Goal: Information Seeking & Learning: Learn about a topic

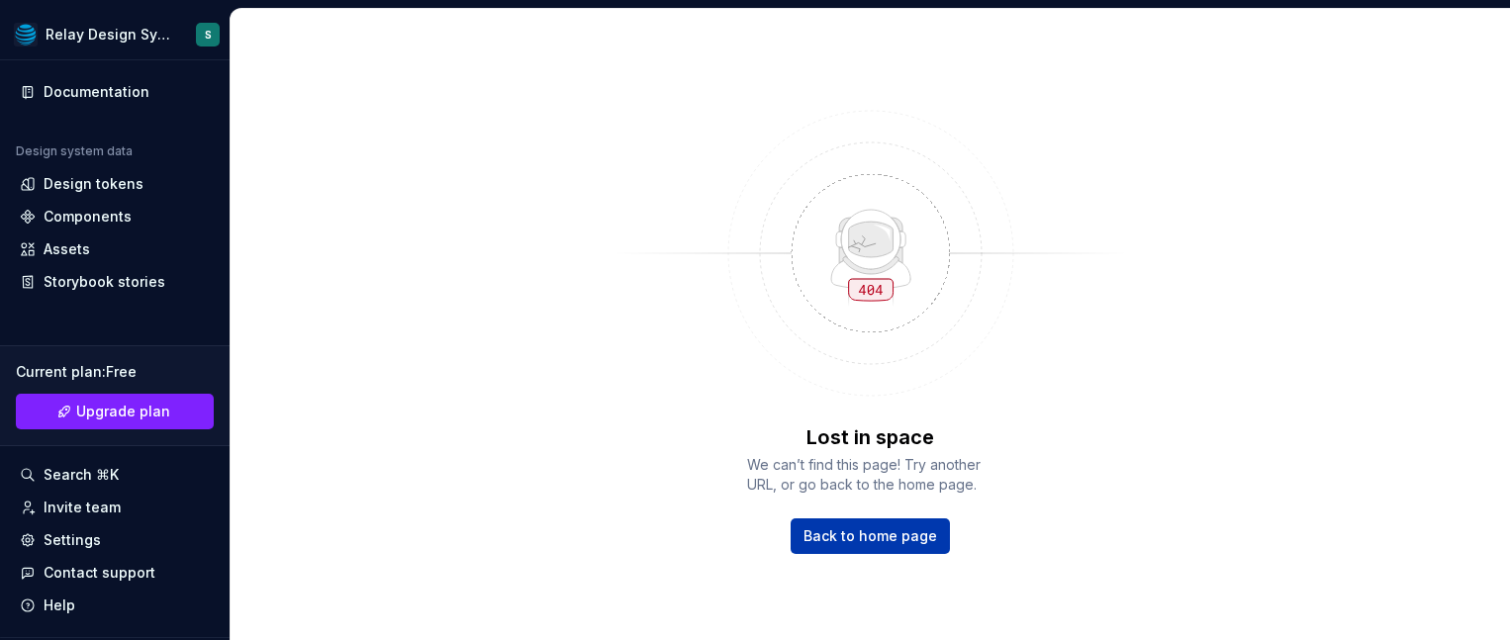
click at [907, 540] on span "Back to home page" at bounding box center [871, 537] width 134 height 20
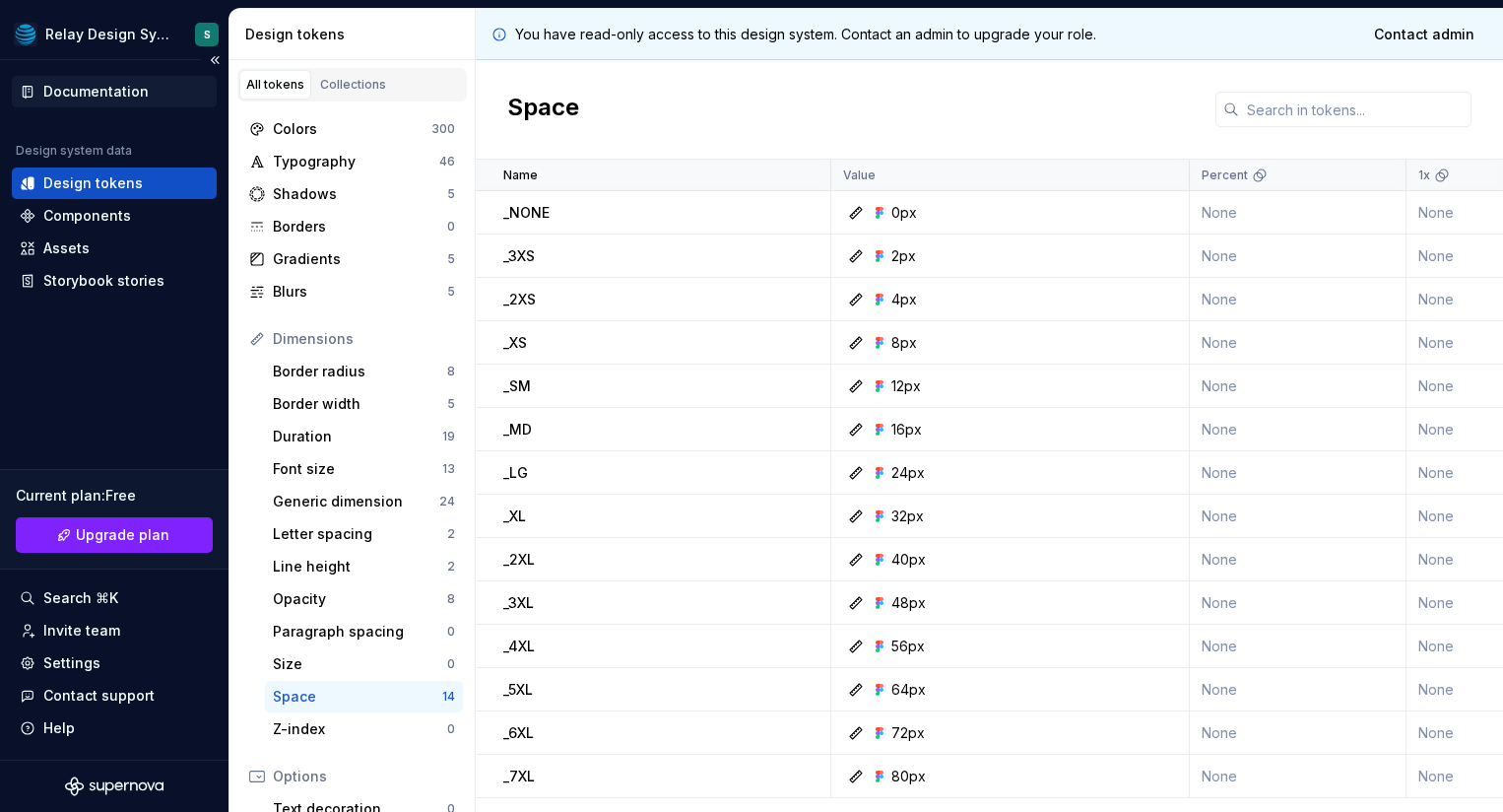
click at [72, 97] on div "Documentation" at bounding box center [97, 92] width 106 height 20
click at [74, 97] on div "Documentation" at bounding box center [97, 92] width 106 height 20
click at [113, 90] on div "Documentation" at bounding box center [97, 92] width 106 height 20
click at [113, 91] on div "Documentation" at bounding box center [97, 92] width 106 height 20
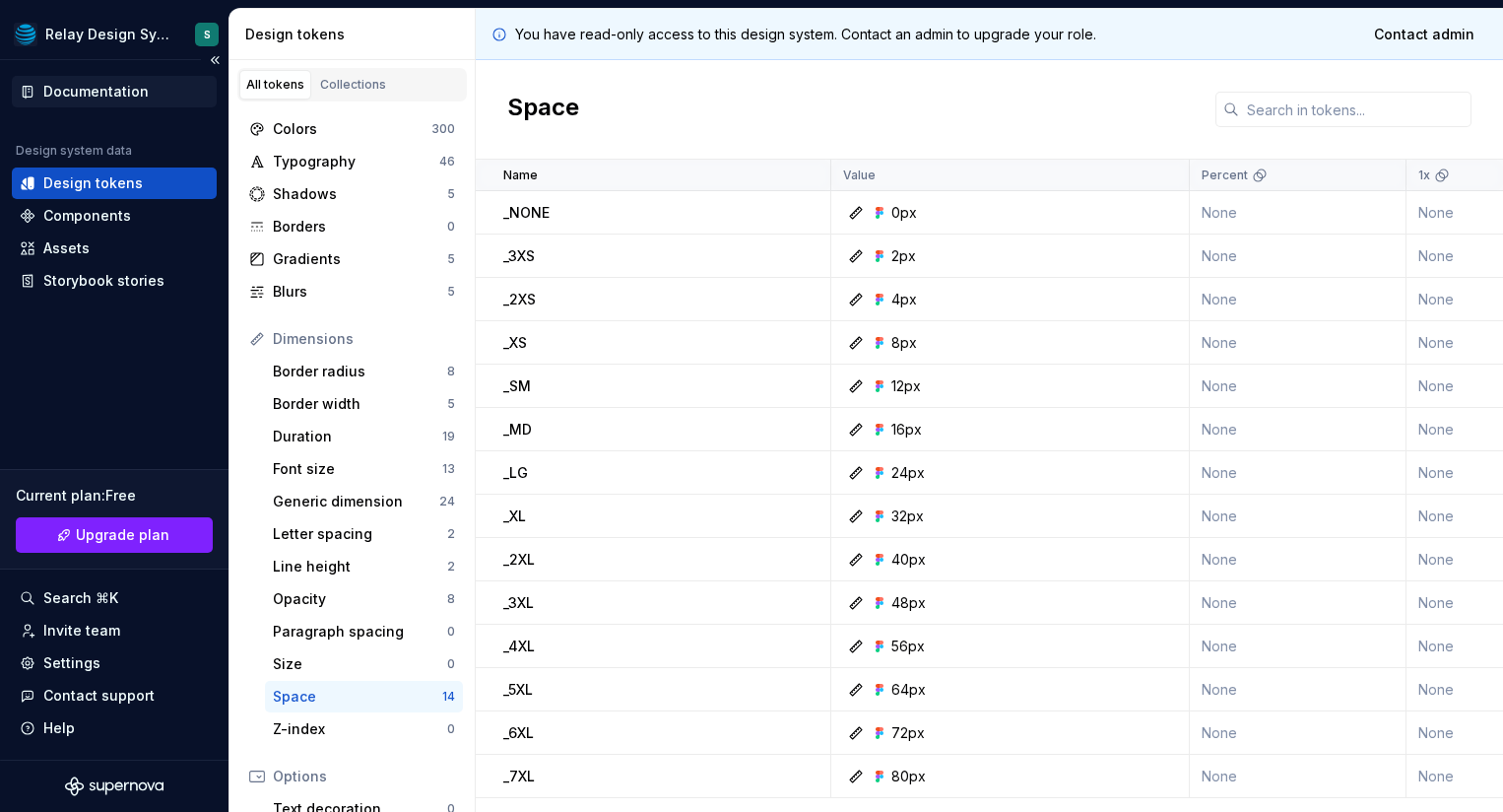
click at [113, 91] on div "Documentation" at bounding box center [97, 92] width 106 height 20
click at [86, 92] on div "Documentation" at bounding box center [97, 92] width 106 height 20
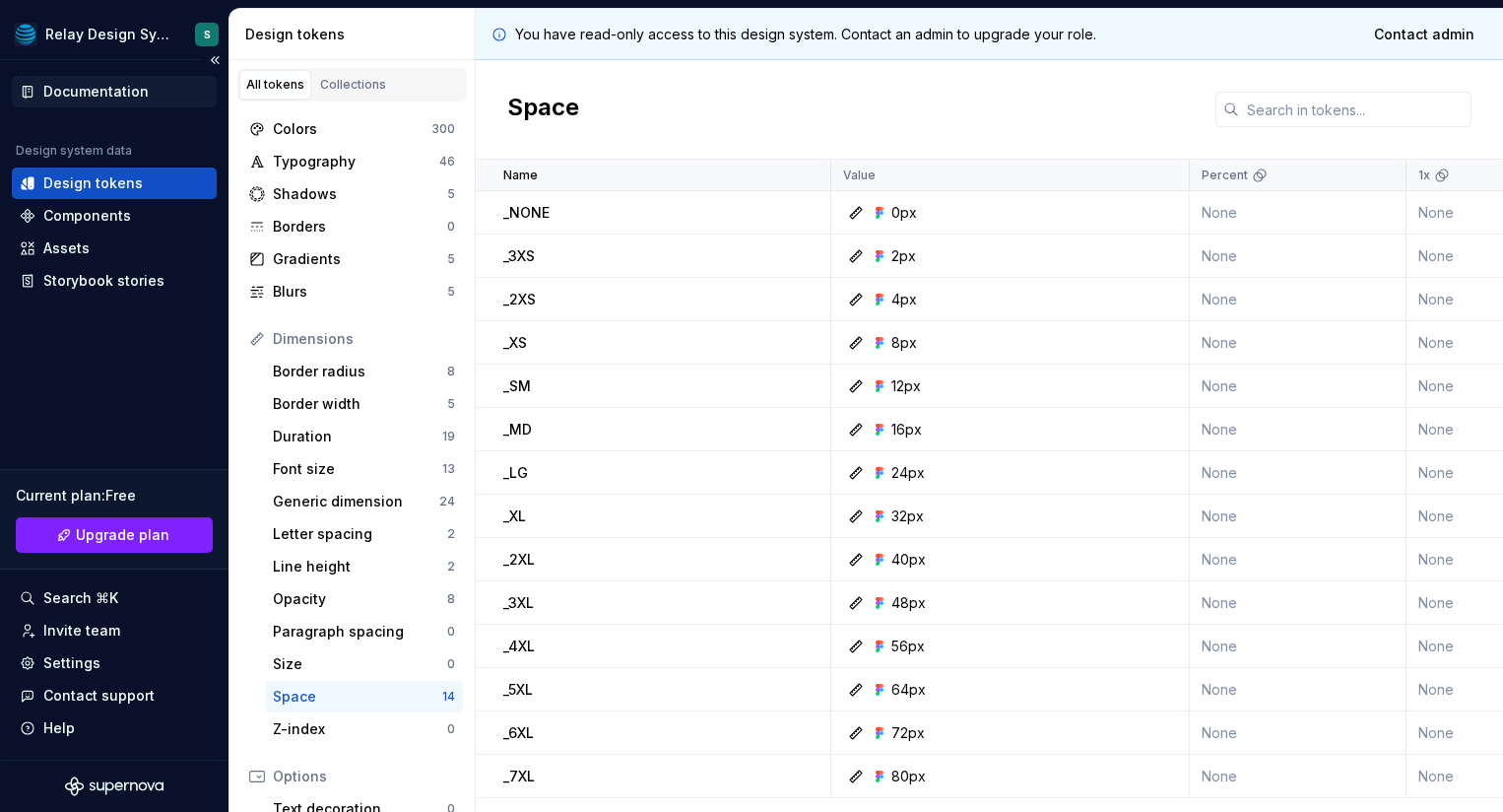
click at [86, 92] on div "Documentation" at bounding box center [97, 92] width 106 height 20
